Goal: Information Seeking & Learning: Check status

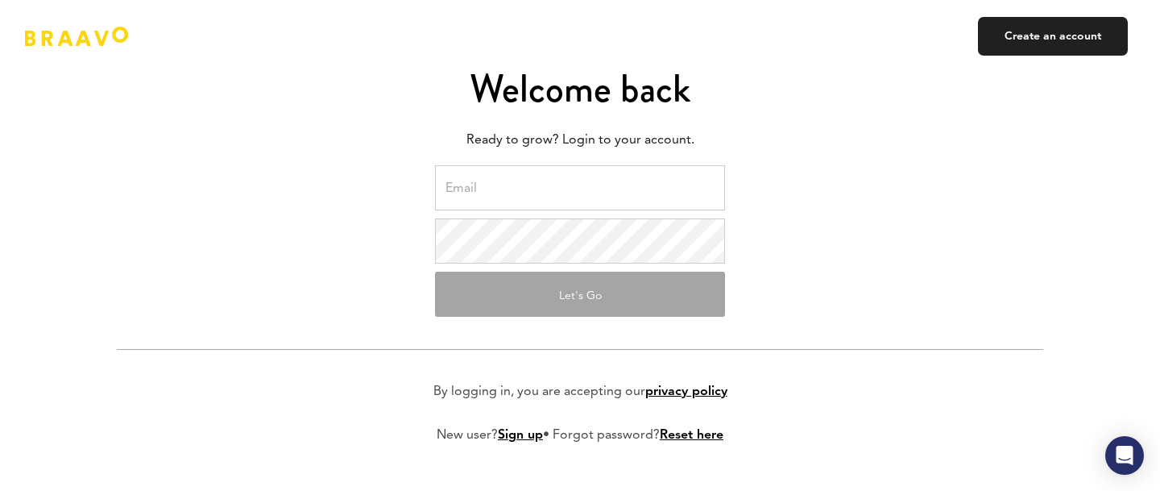
click at [494, 201] on input "email" at bounding box center [580, 187] width 290 height 45
type input "[EMAIL_ADDRESS][DOMAIN_NAME]"
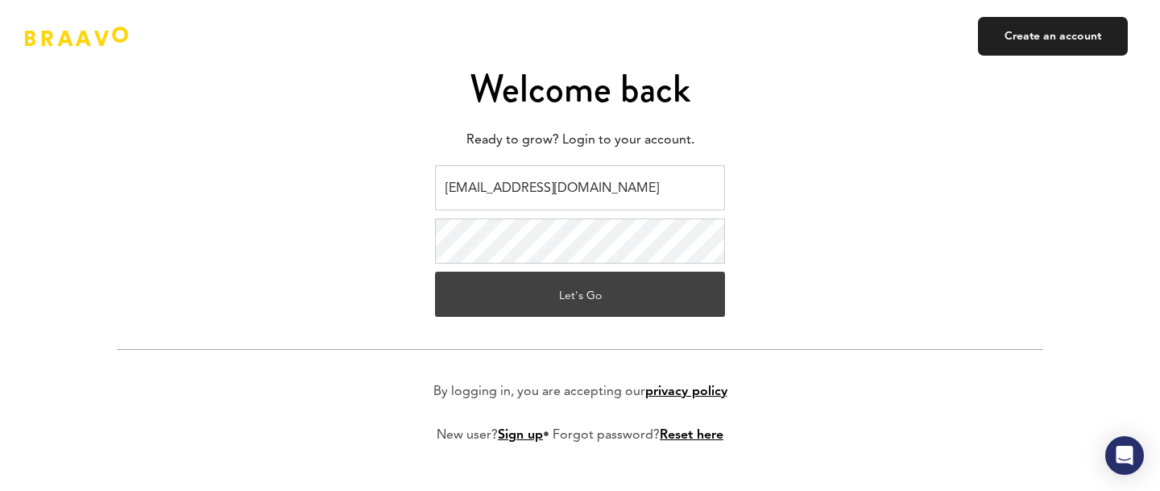
click at [598, 297] on button "Let's Go" at bounding box center [580, 293] width 290 height 45
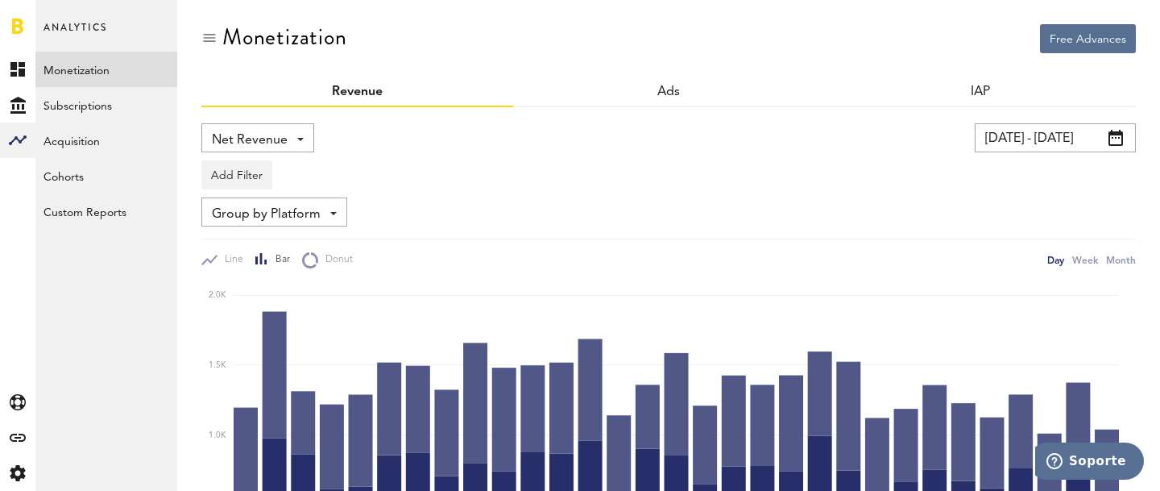
click at [1014, 143] on input "27.07.25 - 26.08.25" at bounding box center [1055, 137] width 161 height 29
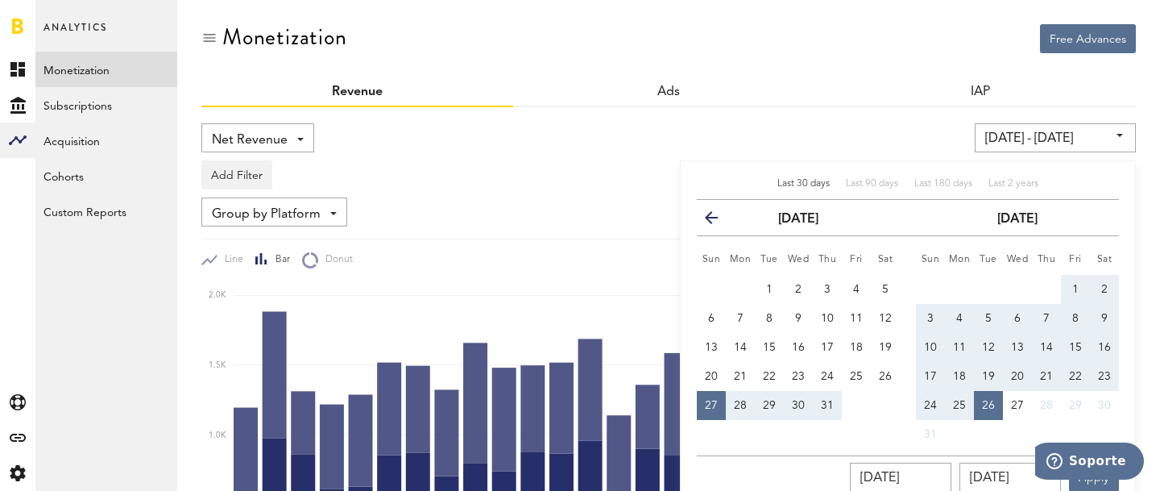
click at [813, 180] on span "Last 30 days" at bounding box center [803, 184] width 52 height 10
click at [926, 101] on div "IAP" at bounding box center [980, 92] width 312 height 29
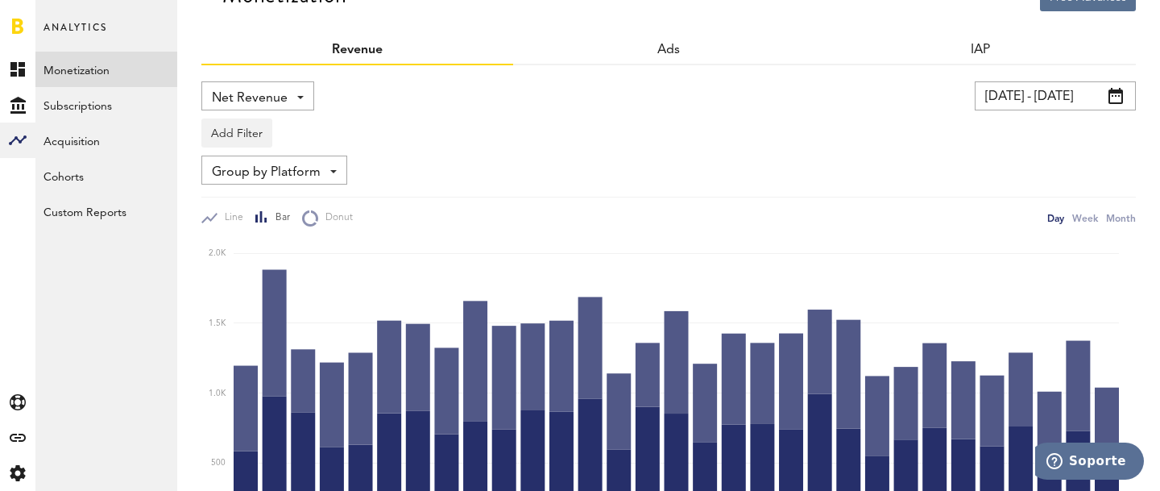
scroll to position [30, 0]
